Goal: Transaction & Acquisition: Subscribe to service/newsletter

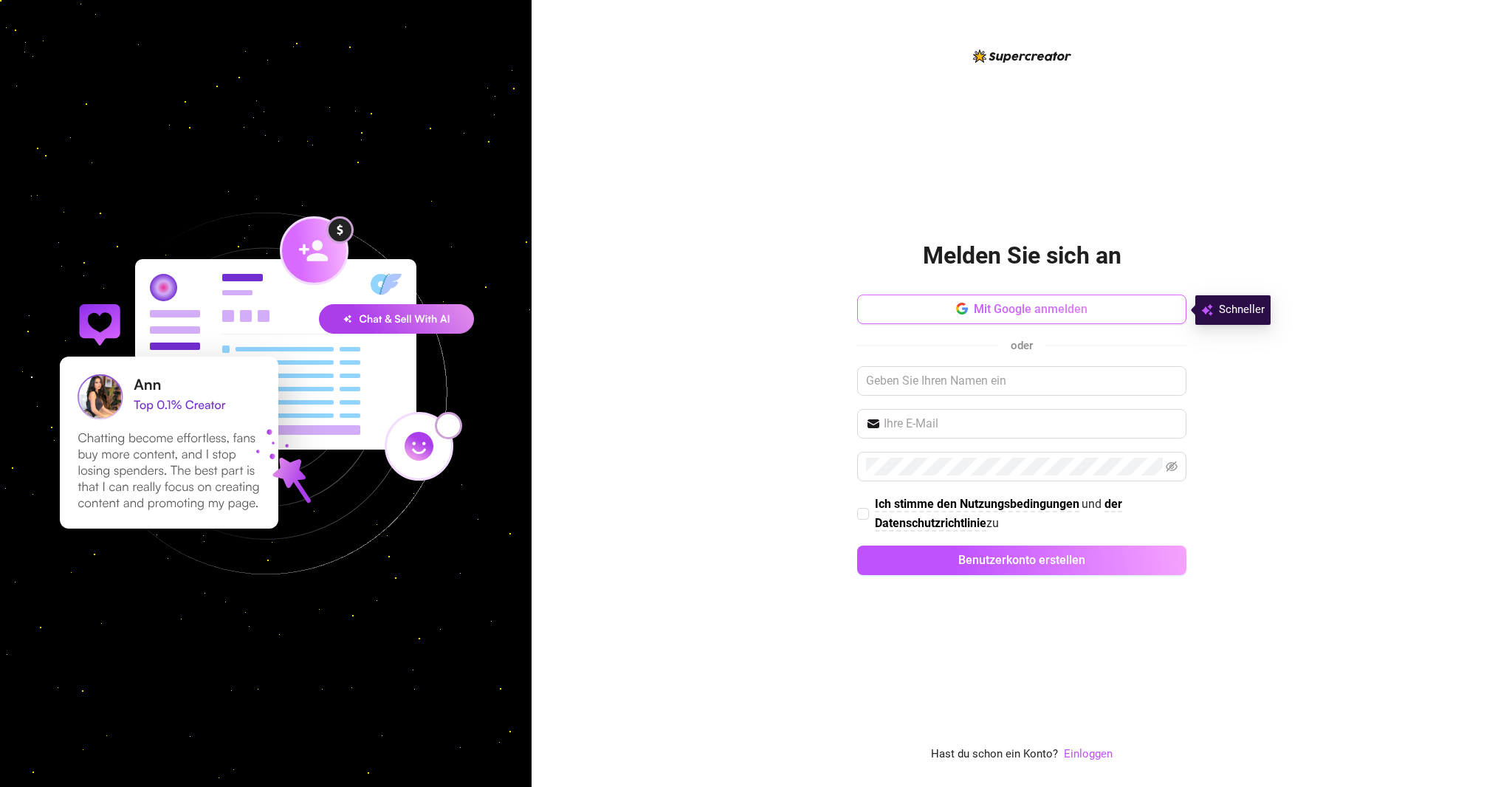
click at [975, 308] on font "Mit Google anmelden" at bounding box center [1030, 309] width 113 height 14
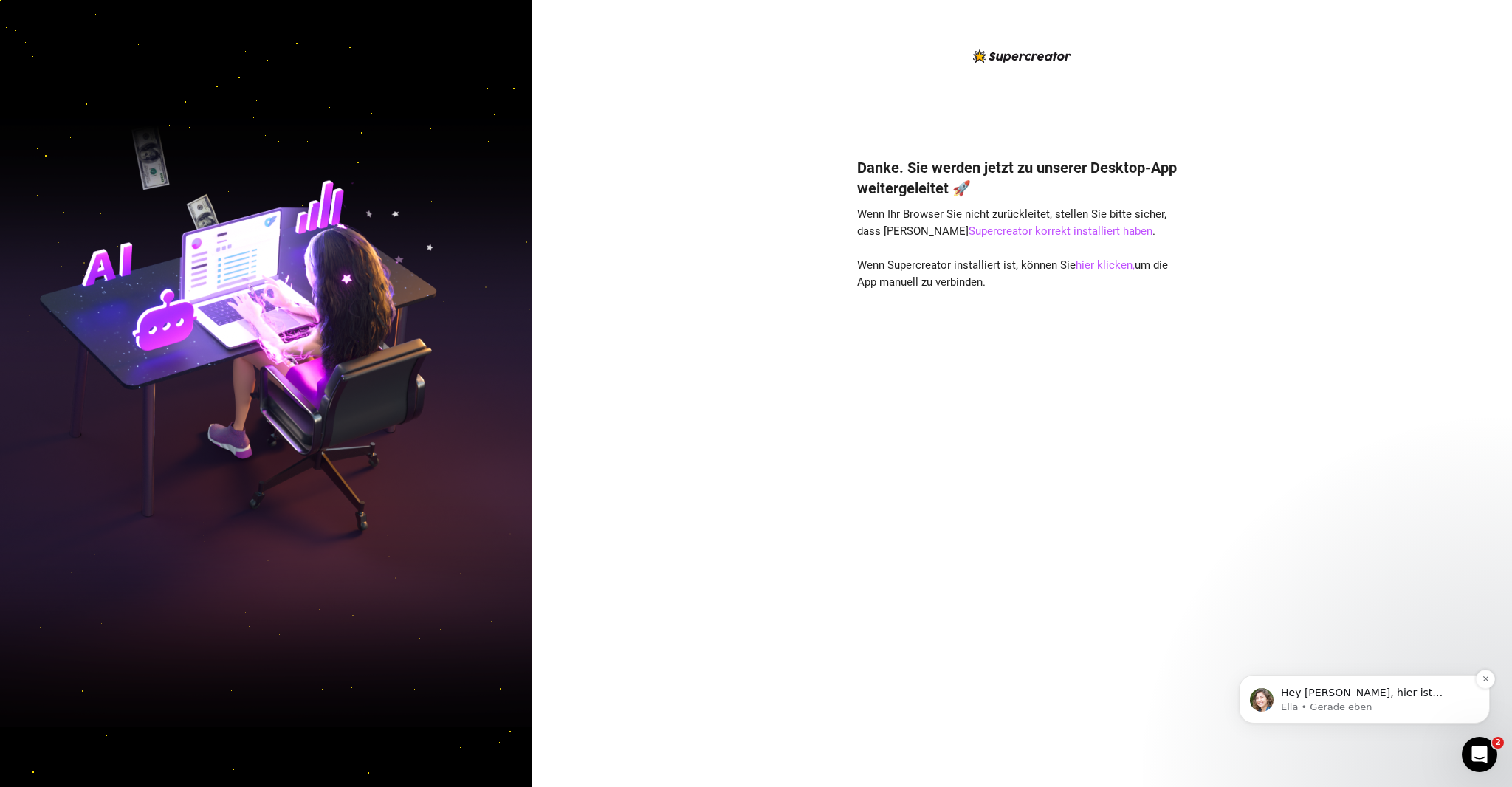
click at [1327, 688] on font "Hey Heiko, hier ist Ella. Ich hoffe, du liebst deine neuen OnlyFans-Superkräfte…" at bounding box center [1375, 788] width 190 height 202
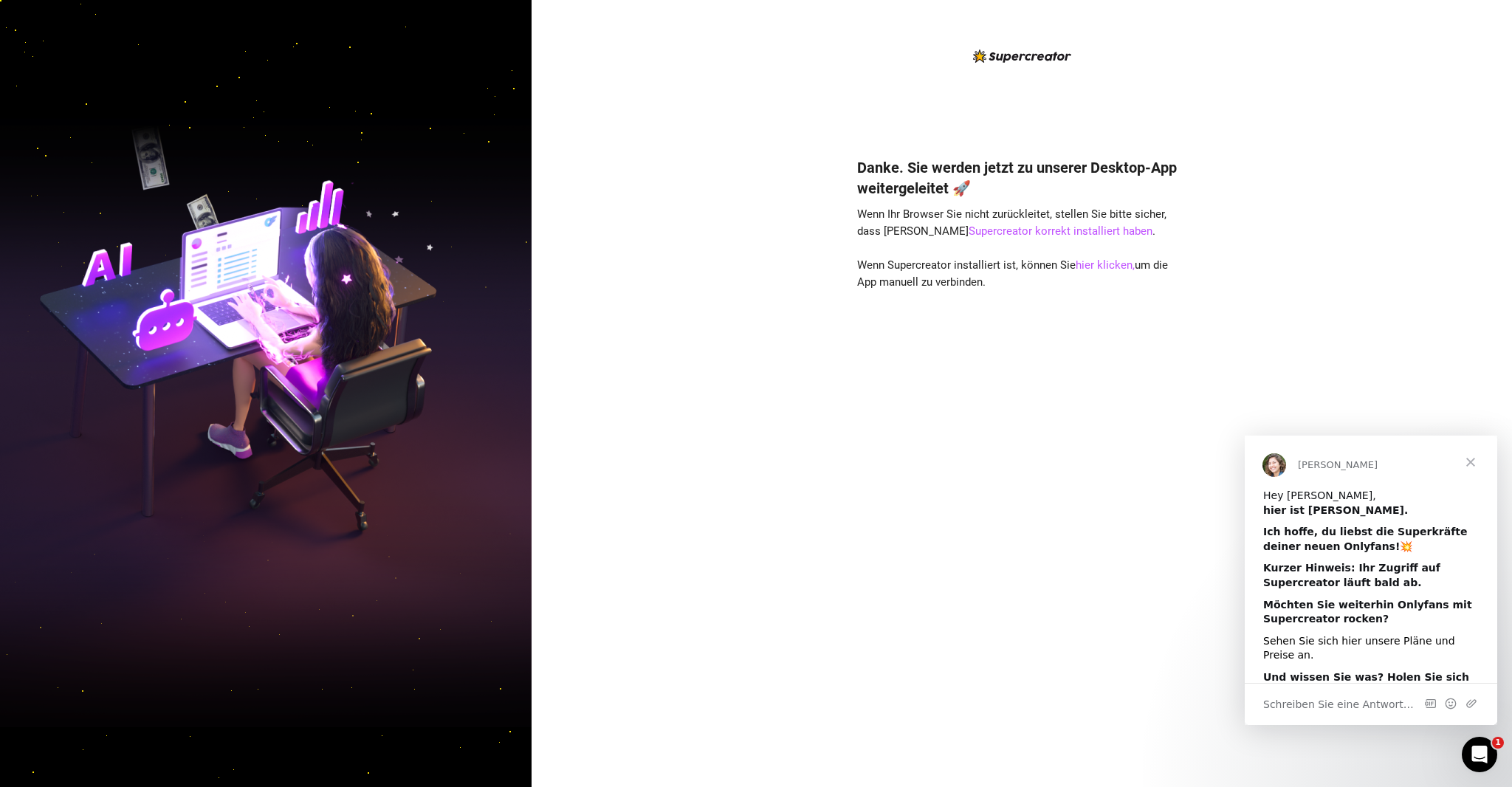
click at [1315, 645] on font "Sehen Sie sich hier unsere Pläne und Preise an." at bounding box center [1360, 648] width 192 height 26
